Goal: Transaction & Acquisition: Obtain resource

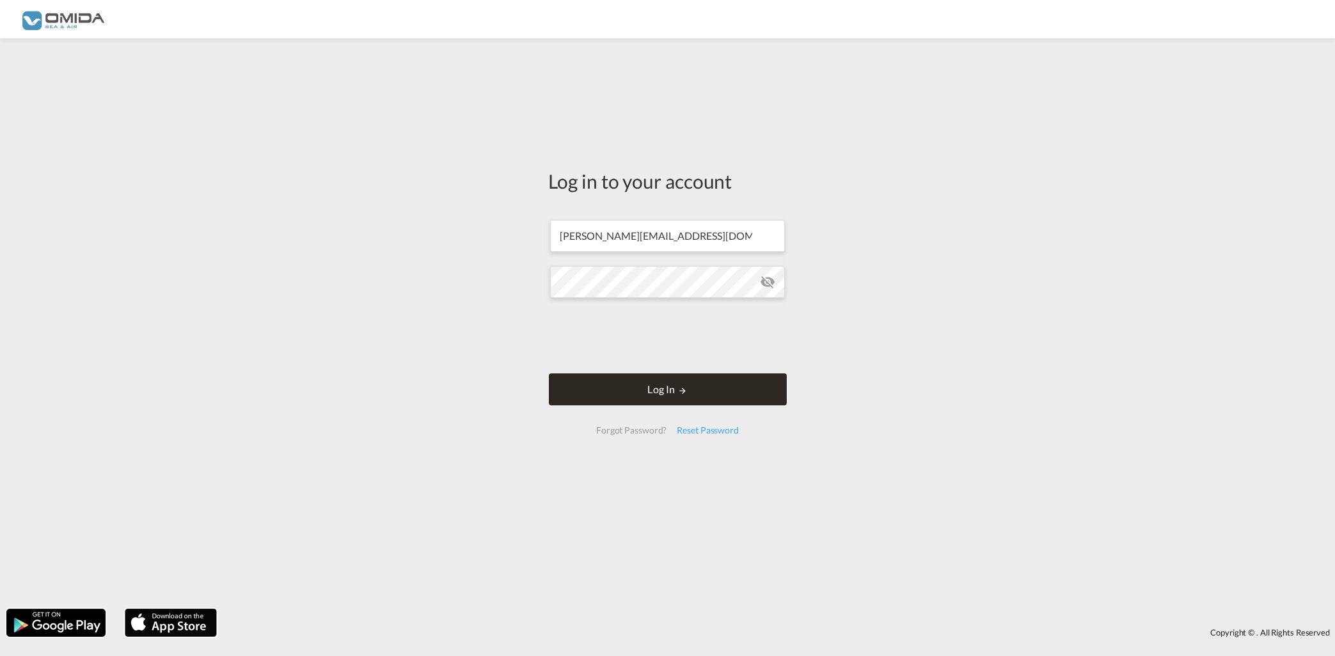
click at [689, 393] on button "Log In" at bounding box center [668, 389] width 238 height 32
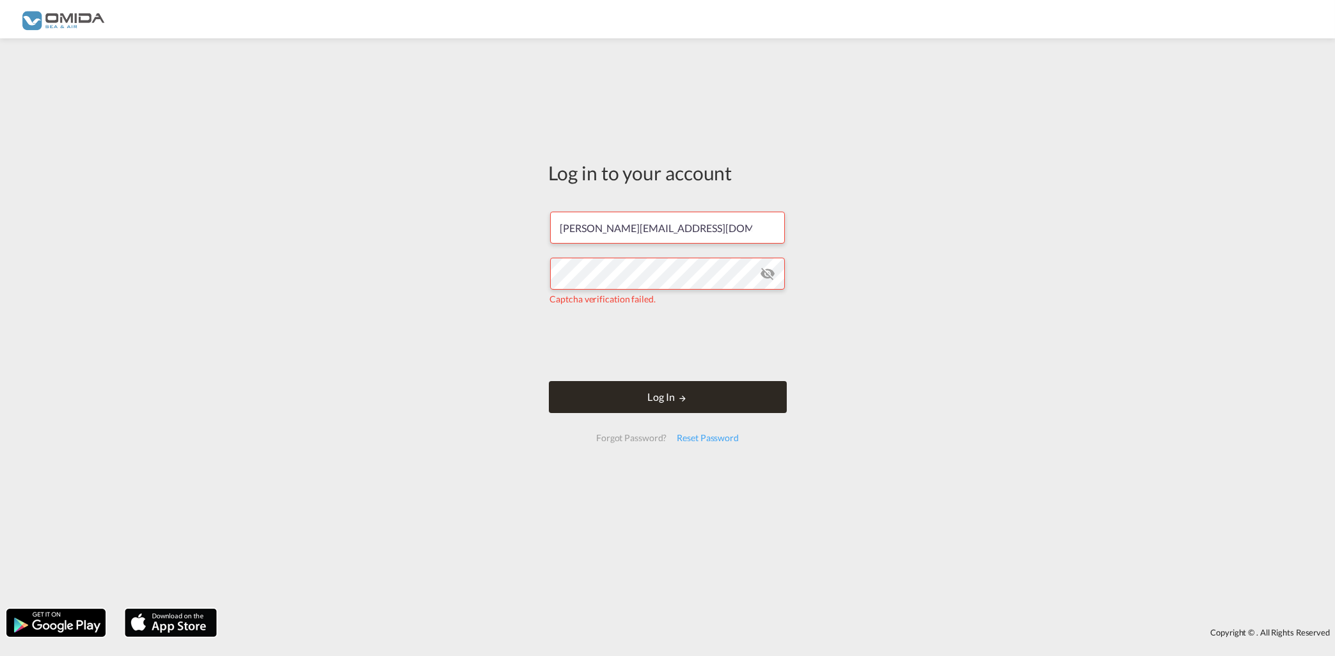
click at [650, 390] on button "Log In" at bounding box center [668, 397] width 238 height 32
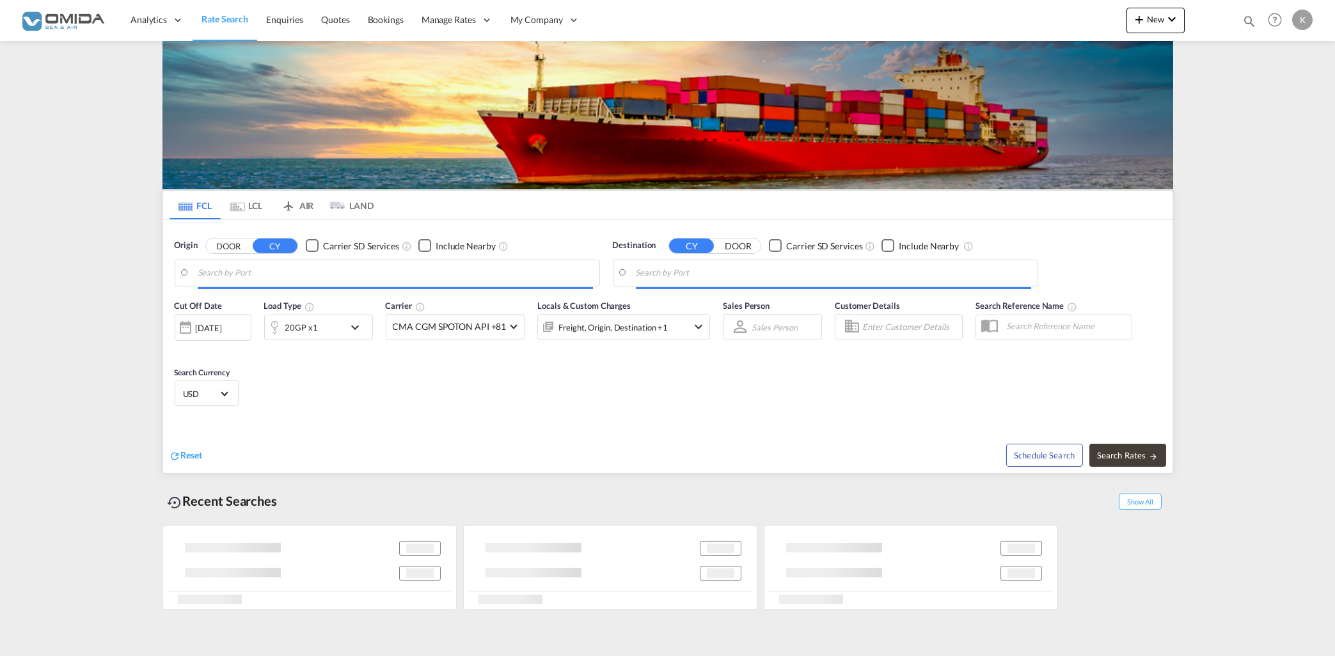
click at [345, 273] on input "Search by Port" at bounding box center [395, 272] width 395 height 19
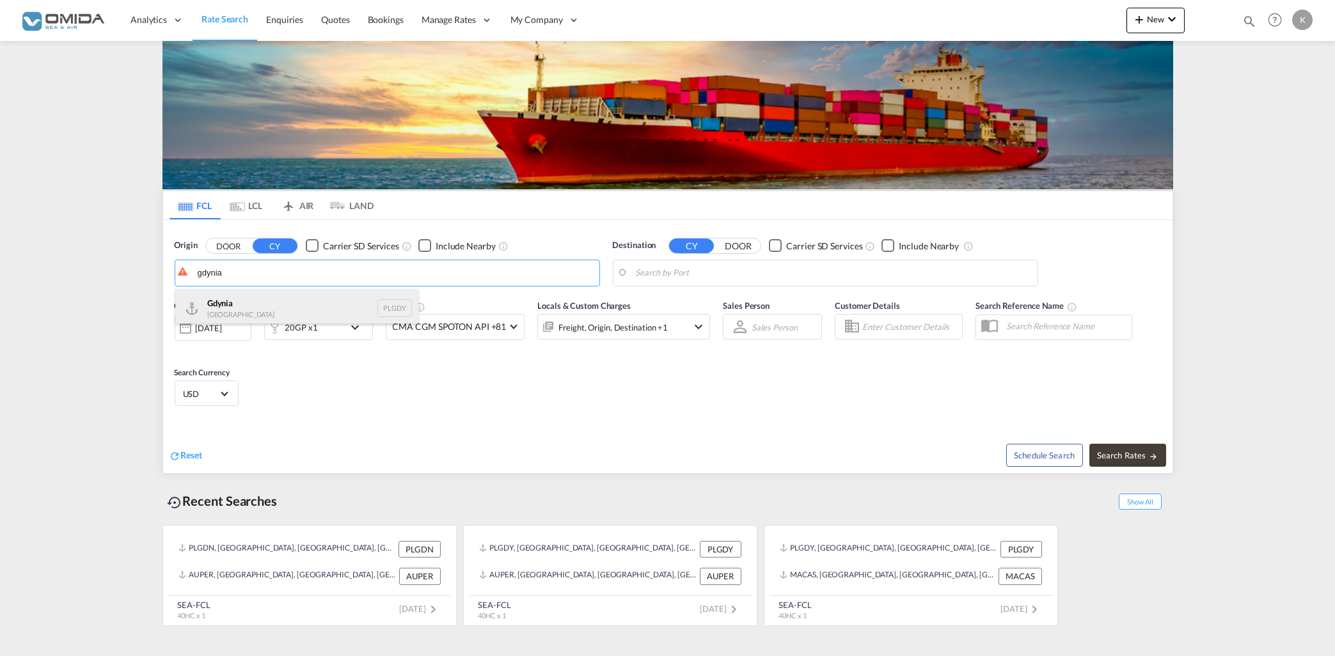
click at [306, 304] on div "[GEOGRAPHIC_DATA] [GEOGRAPHIC_DATA] PLGDY" at bounding box center [296, 308] width 243 height 38
type input "[GEOGRAPHIC_DATA], PLGDY"
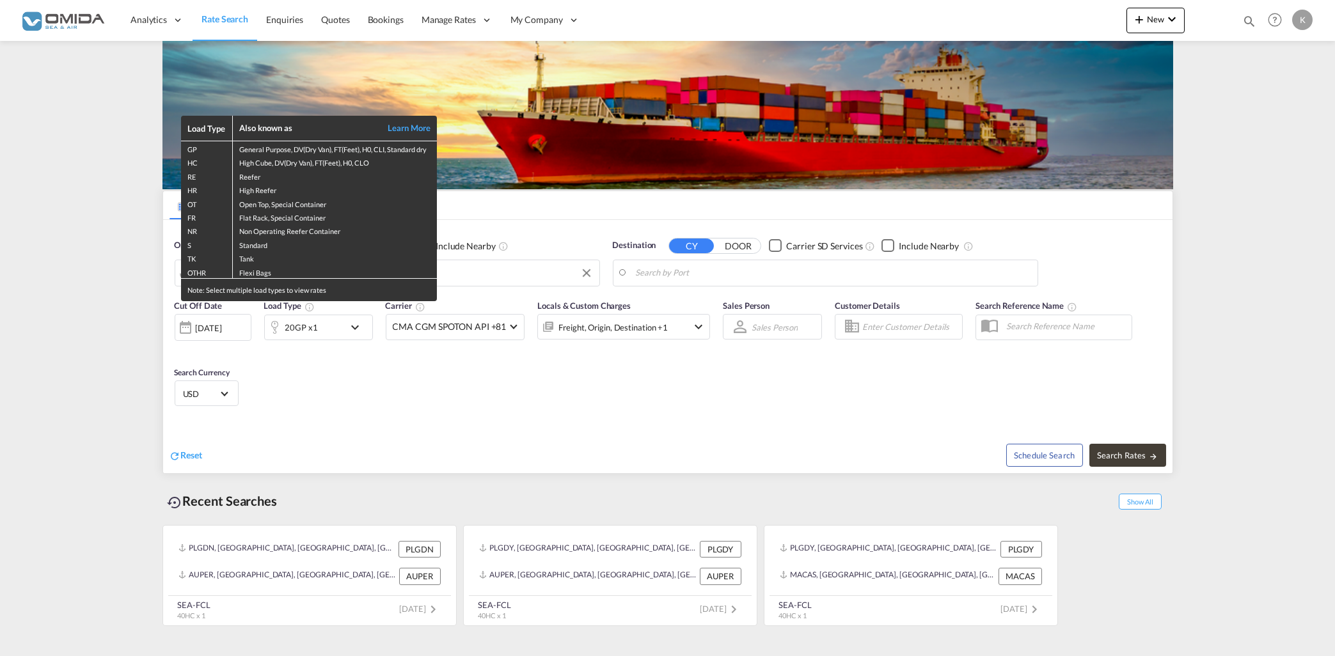
click at [703, 269] on div "Load Type Also known as Learn More GP General Purpose, DV(Dry Van), FT(Feet), H…" at bounding box center [667, 328] width 1335 height 656
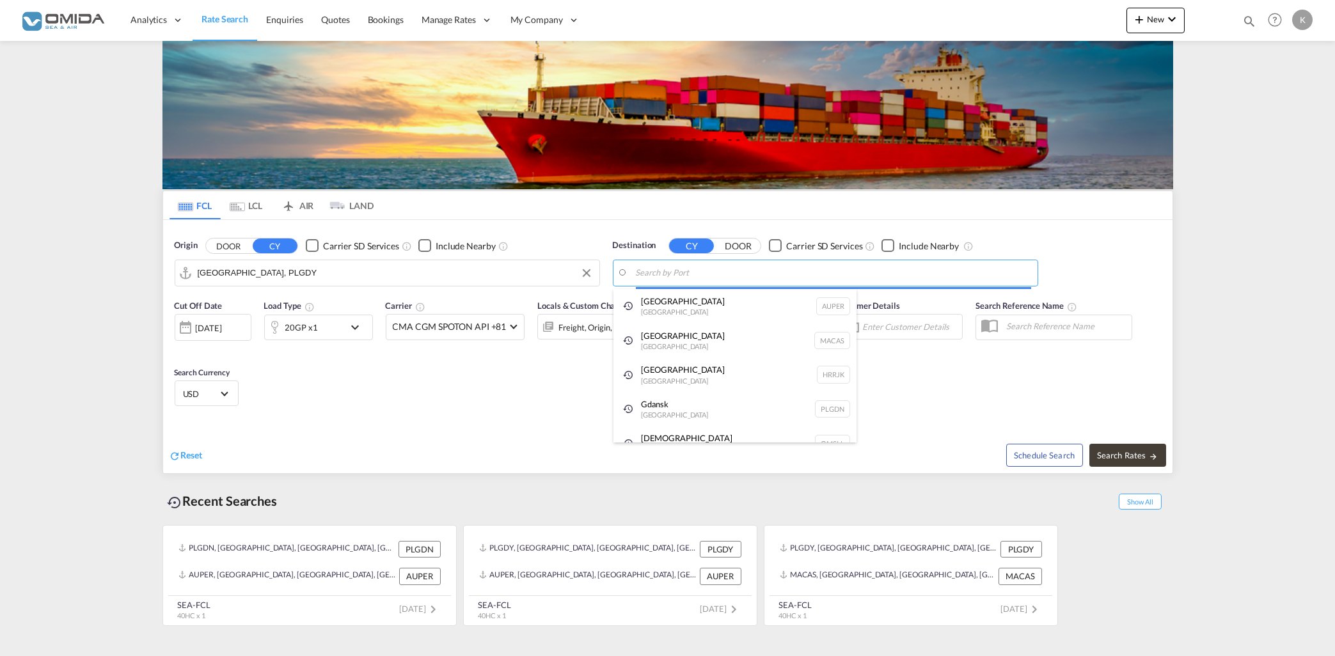
click at [703, 269] on input "Search by Port" at bounding box center [833, 272] width 395 height 19
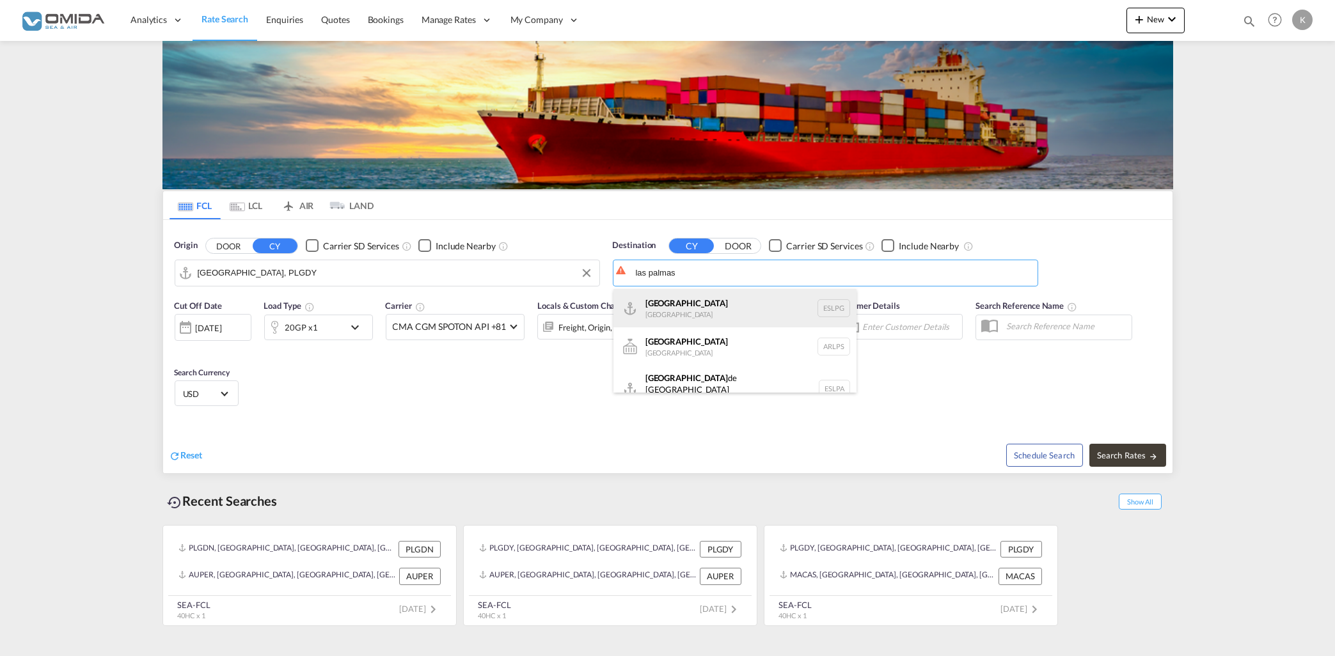
scroll to position [11, 0]
click at [740, 307] on div "[GEOGRAPHIC_DATA] [GEOGRAPHIC_DATA] ESLPG" at bounding box center [734, 297] width 243 height 38
type input "[GEOGRAPHIC_DATA], ESLPG"
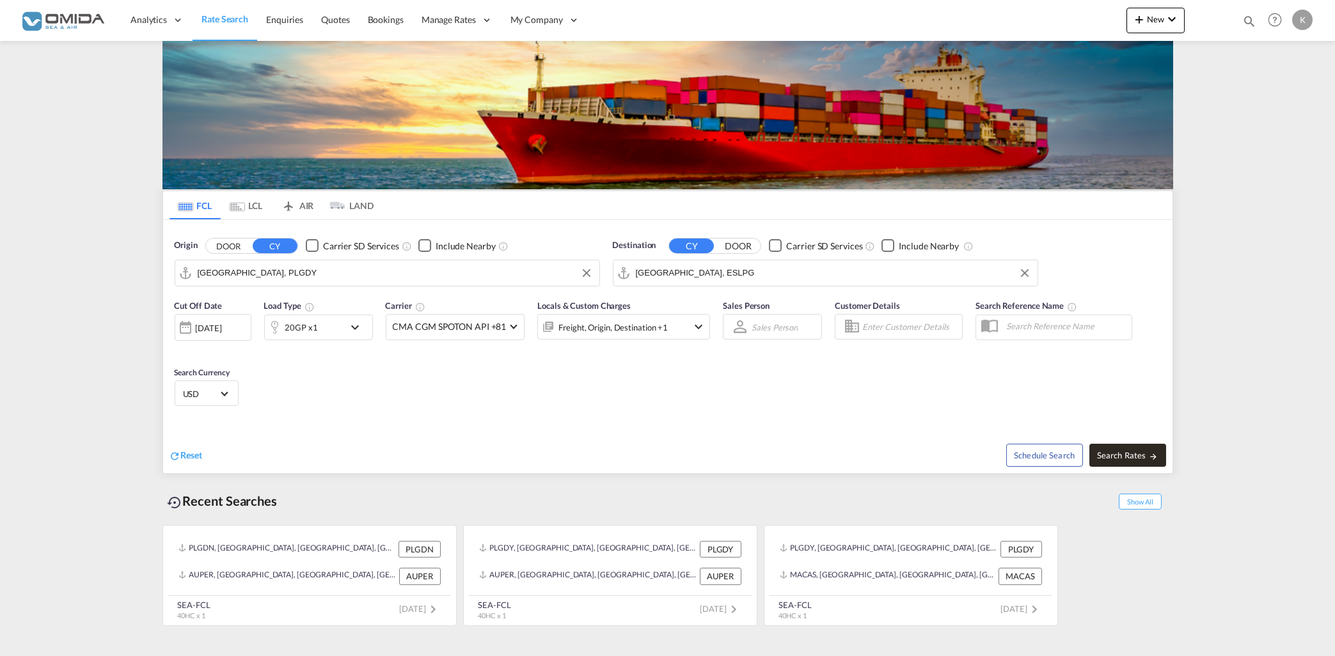
click at [1135, 452] on span "Search Rates" at bounding box center [1127, 455] width 61 height 10
type input "PLGDY to ESLPG / [DATE]"
